Goal: Task Accomplishment & Management: Manage account settings

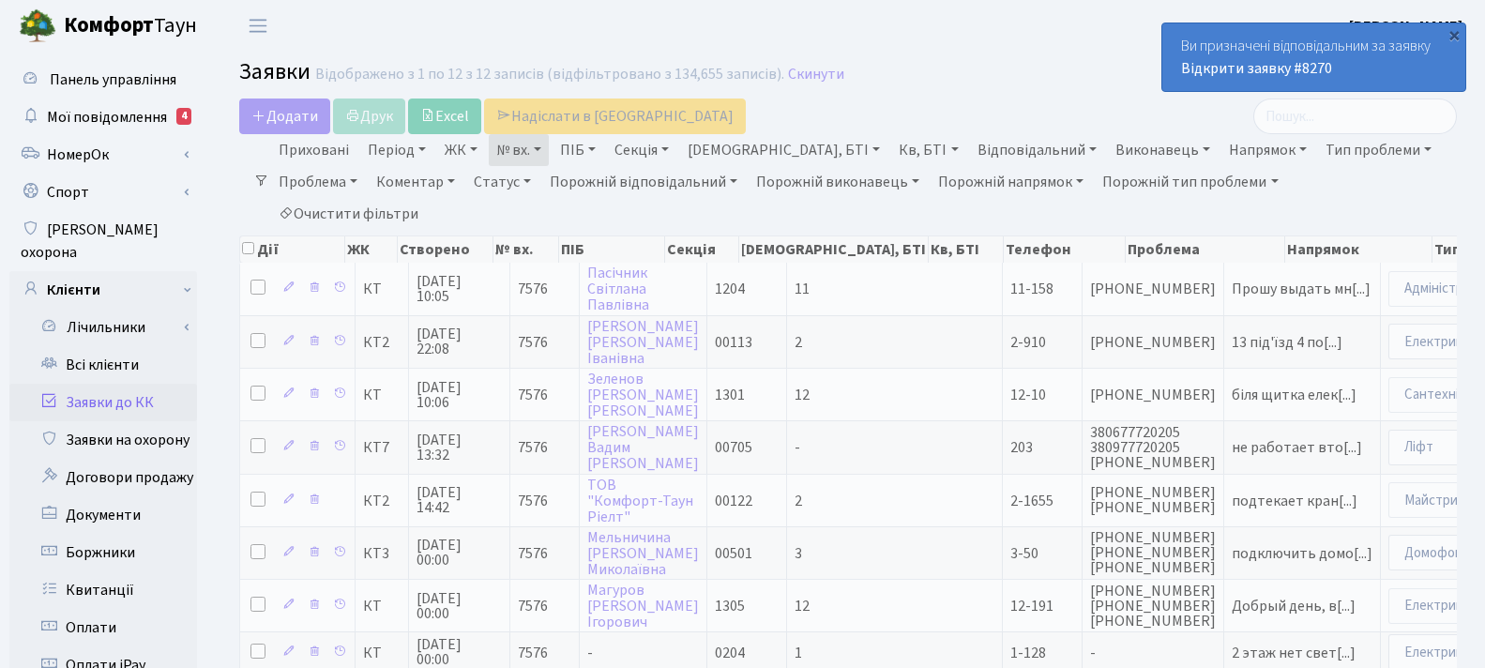
select select "25"
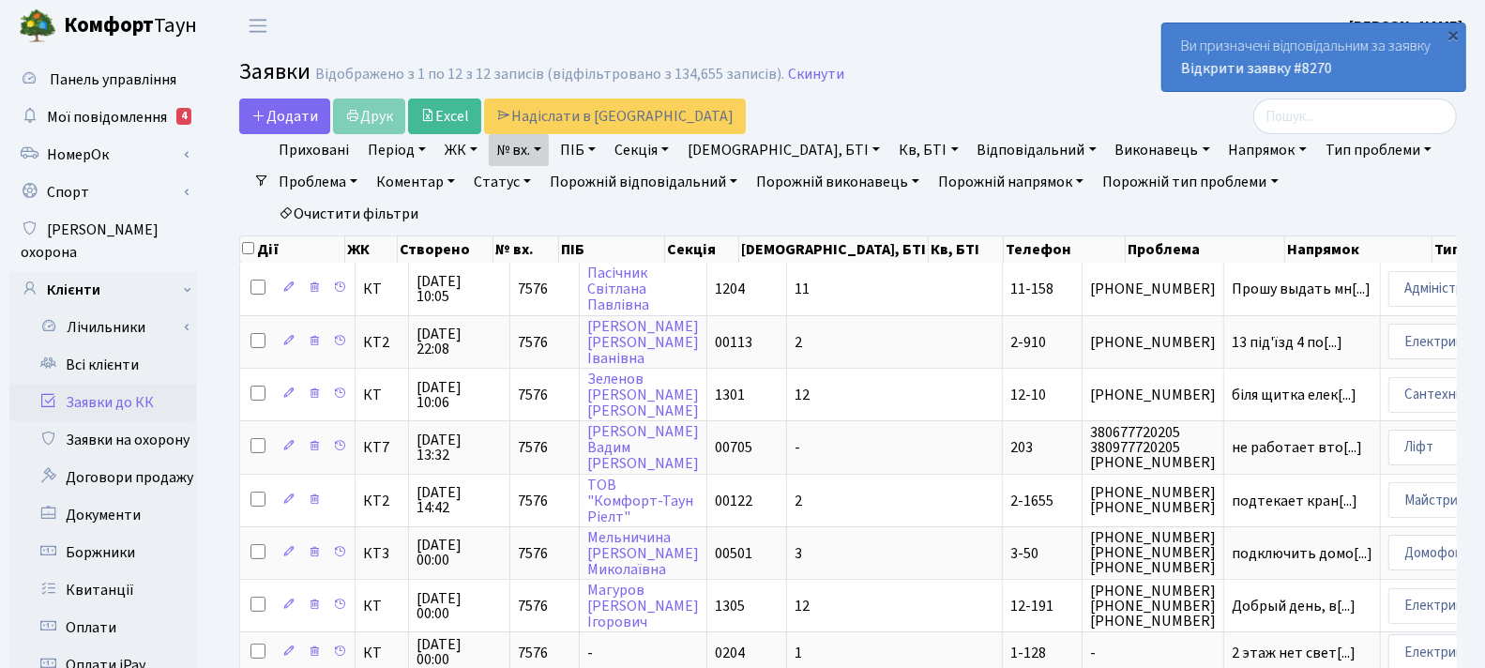
drag, startPoint x: 786, startPoint y: 75, endPoint x: 785, endPoint y: 60, distance: 15.0
click at [788, 75] on link "Скинути" at bounding box center [816, 75] width 56 height 18
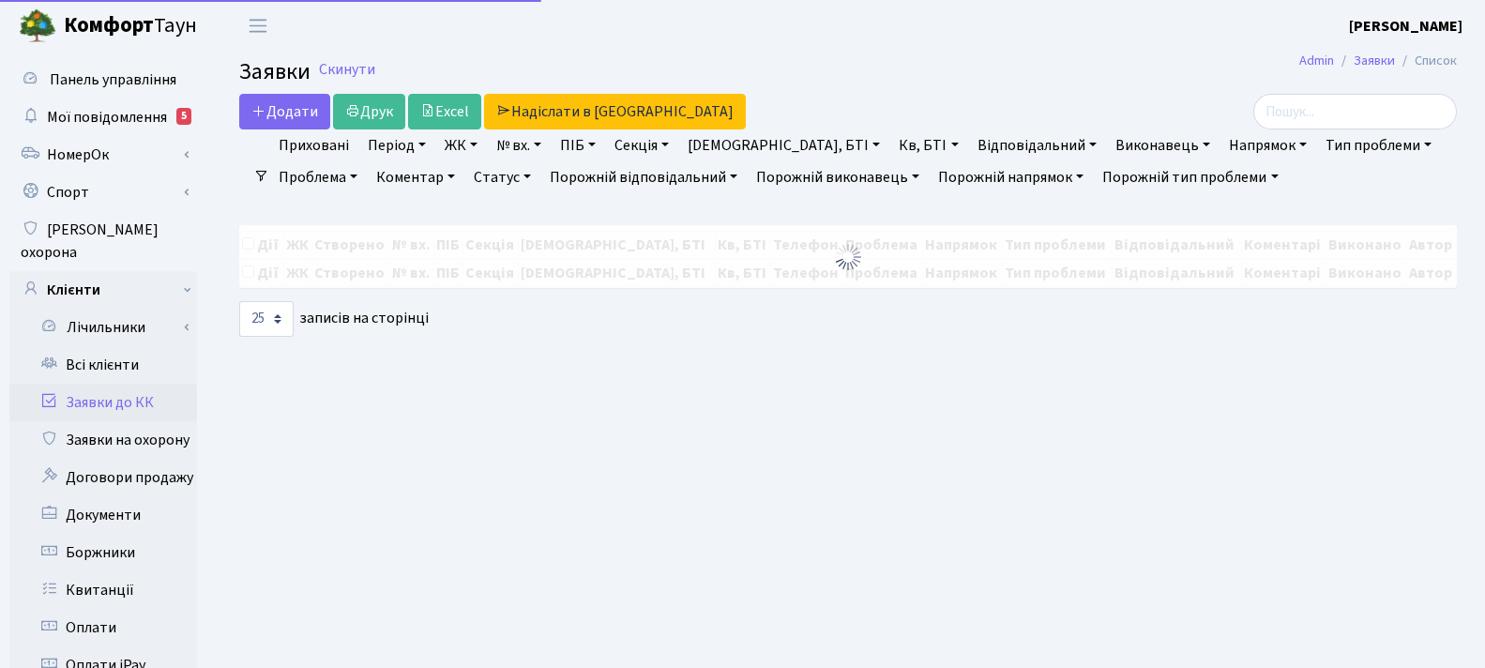
select select "25"
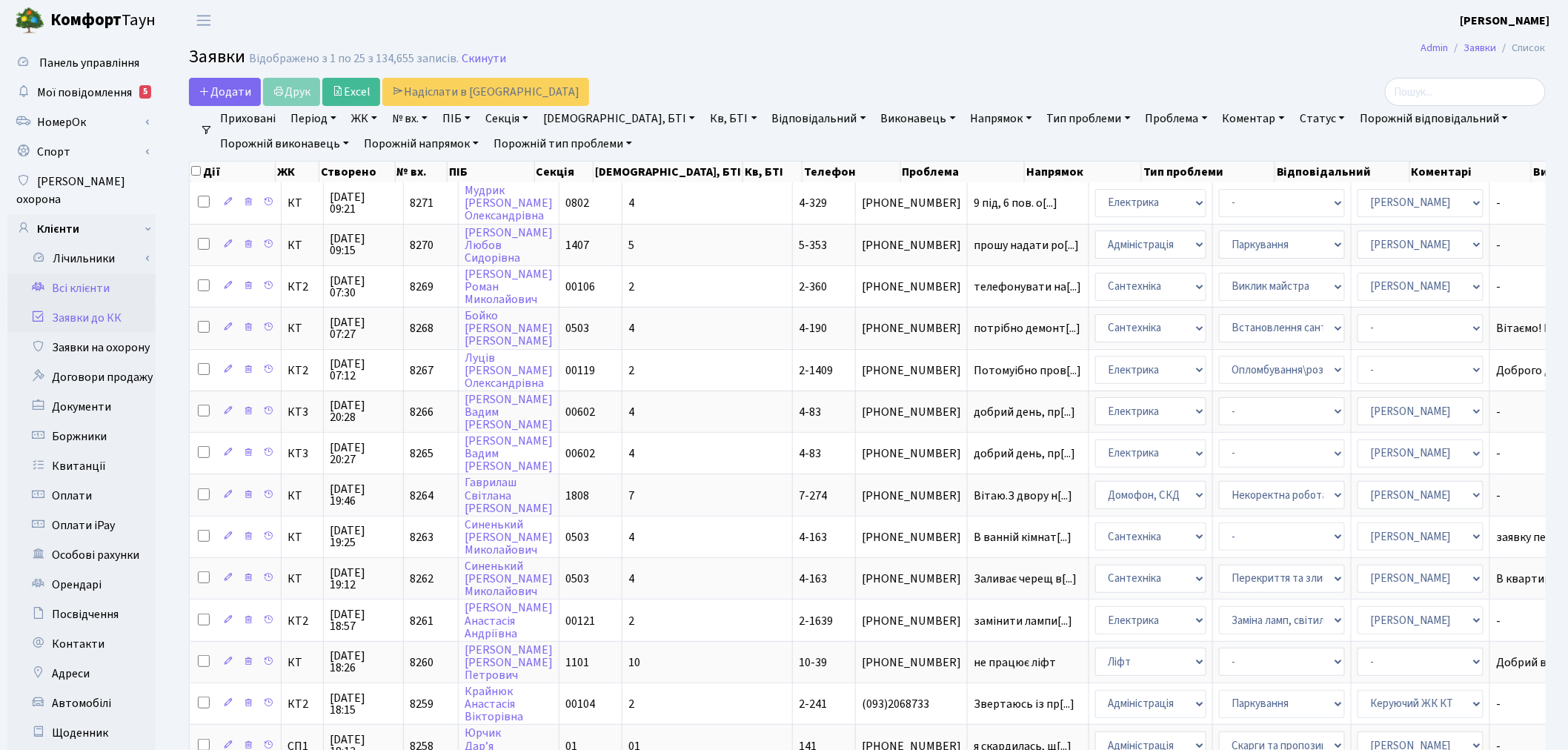
click at [100, 273] on link "Всі клієнти" at bounding box center [81, 288] width 149 height 30
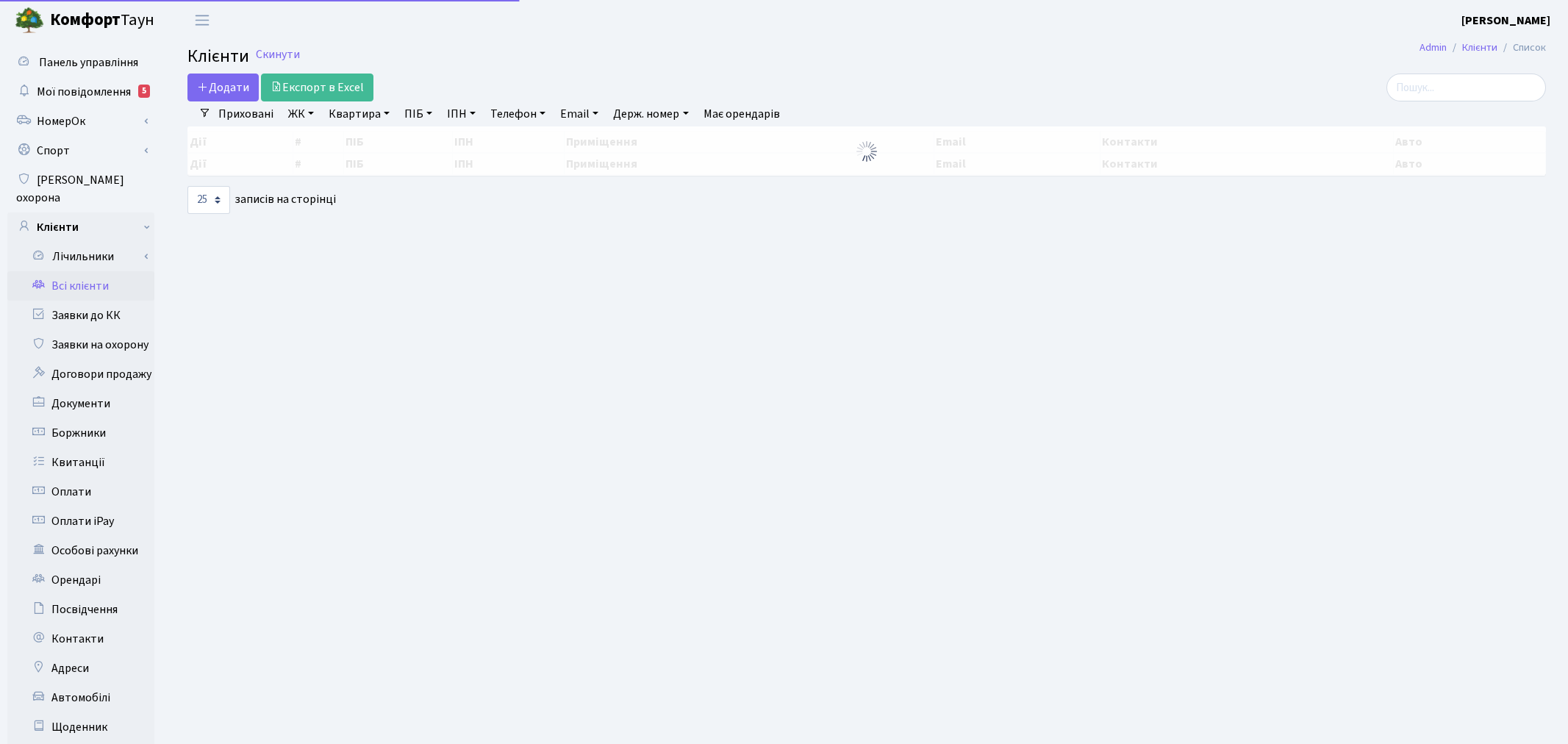
select select "25"
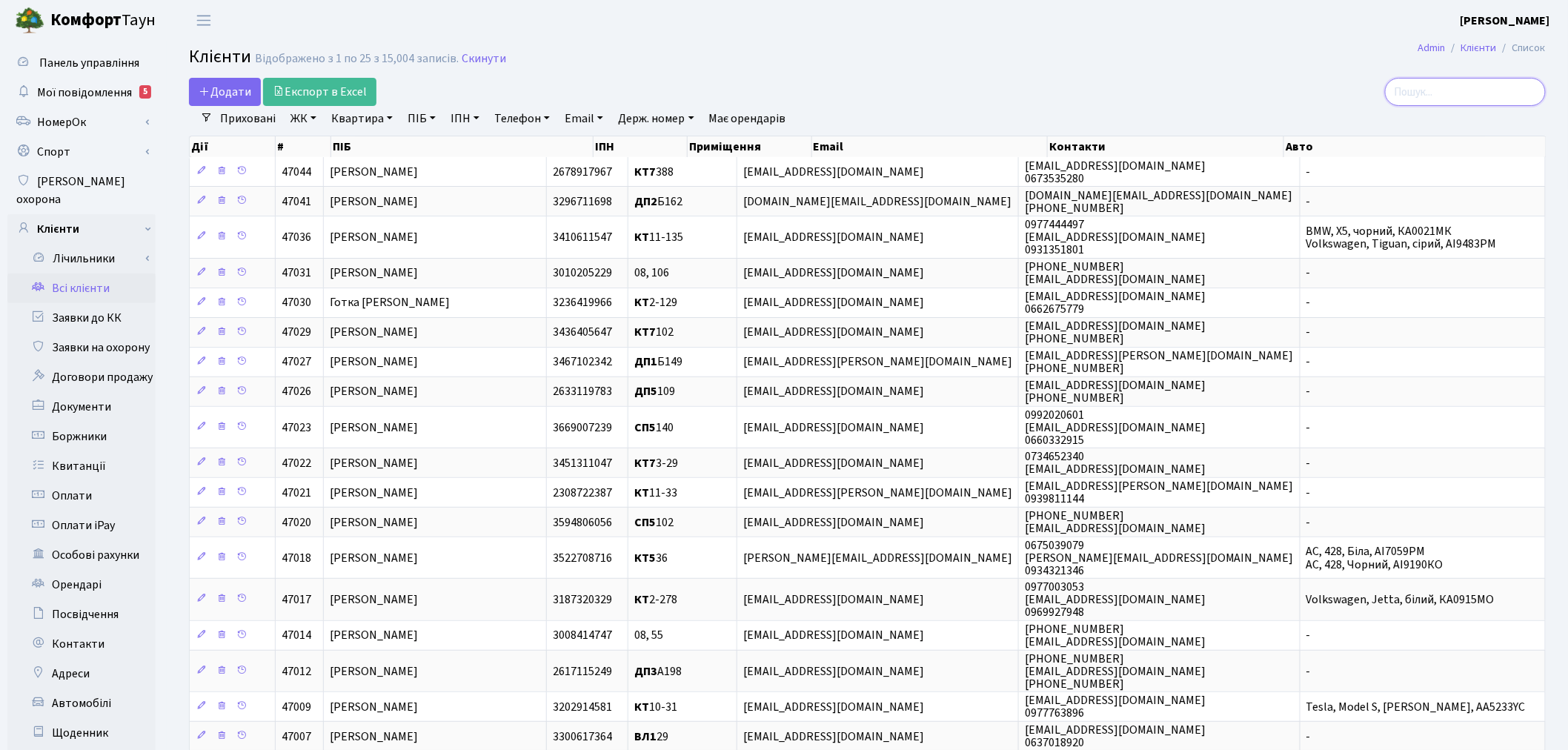
click at [1446, 96] on input "search" at bounding box center [1465, 92] width 161 height 28
paste input "irynalutsiv238@gmail.com"
type input "irynalutsiv238@gmail.com"
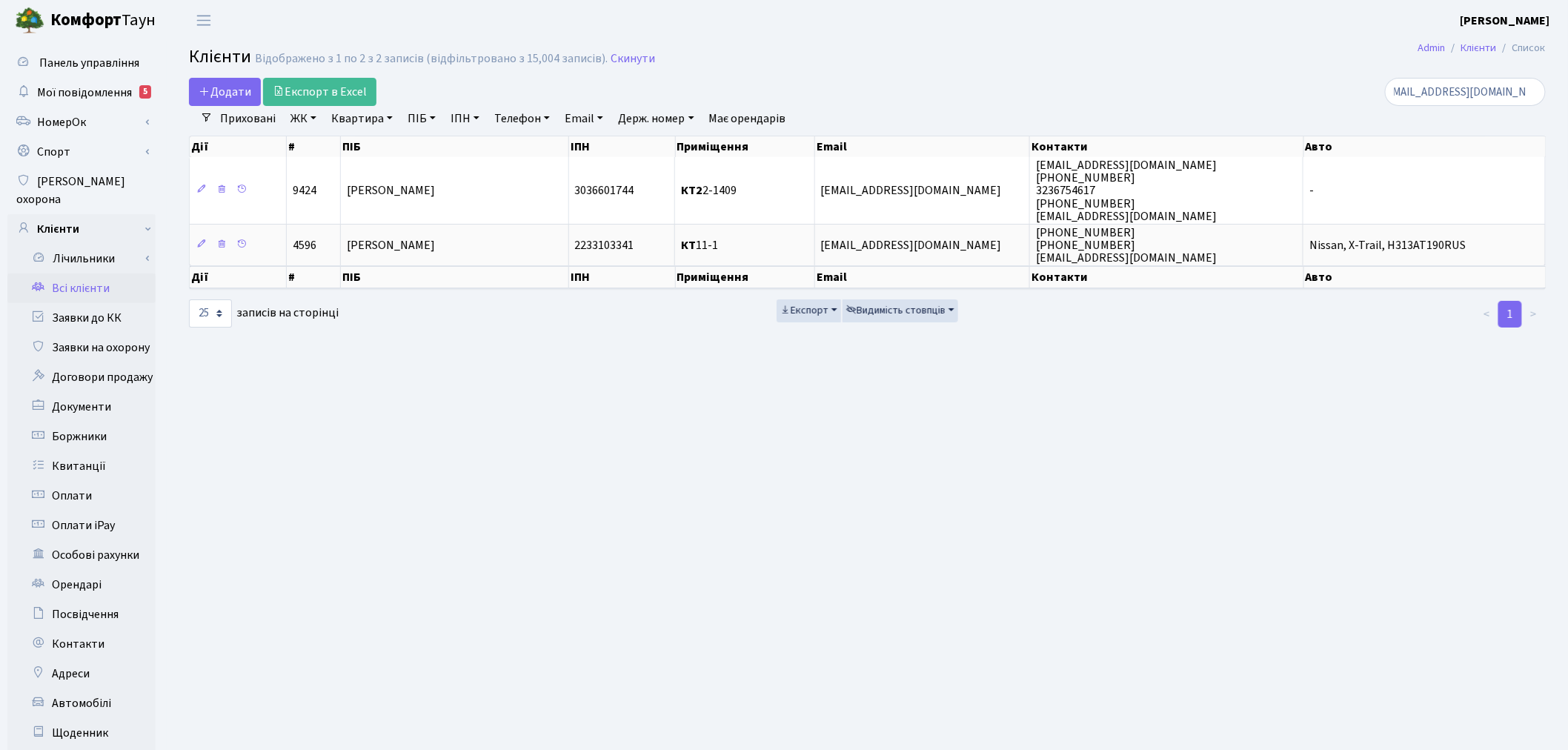
scroll to position [0, 0]
click at [131, 26] on span "Комфорт Таун" at bounding box center [103, 21] width 105 height 25
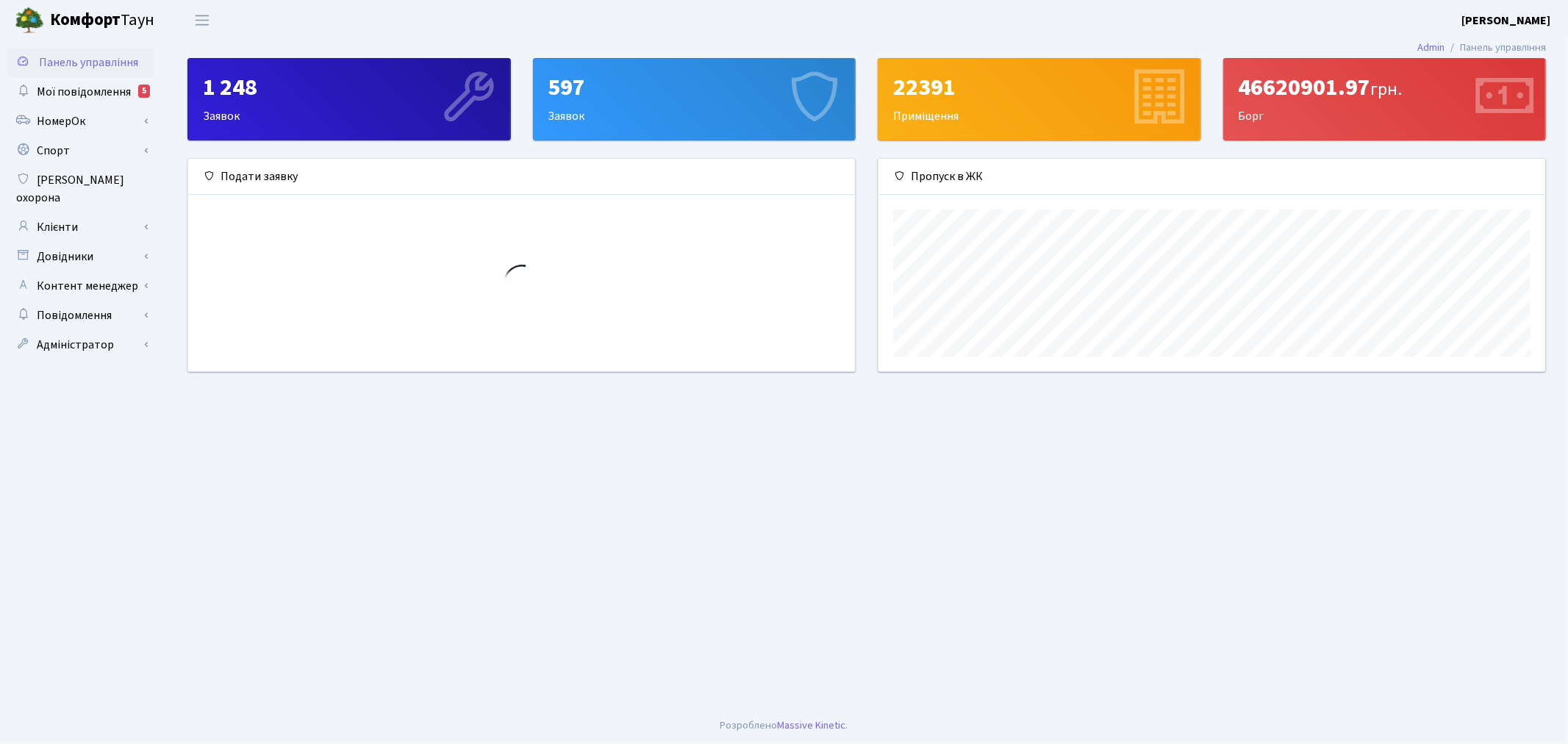
scroll to position [212, 667]
click at [1494, 18] on b "[PERSON_NAME]" at bounding box center [1505, 20] width 89 height 16
click at [1468, 79] on link "Вийти" at bounding box center [1476, 80] width 147 height 23
